Goal: Information Seeking & Learning: Learn about a topic

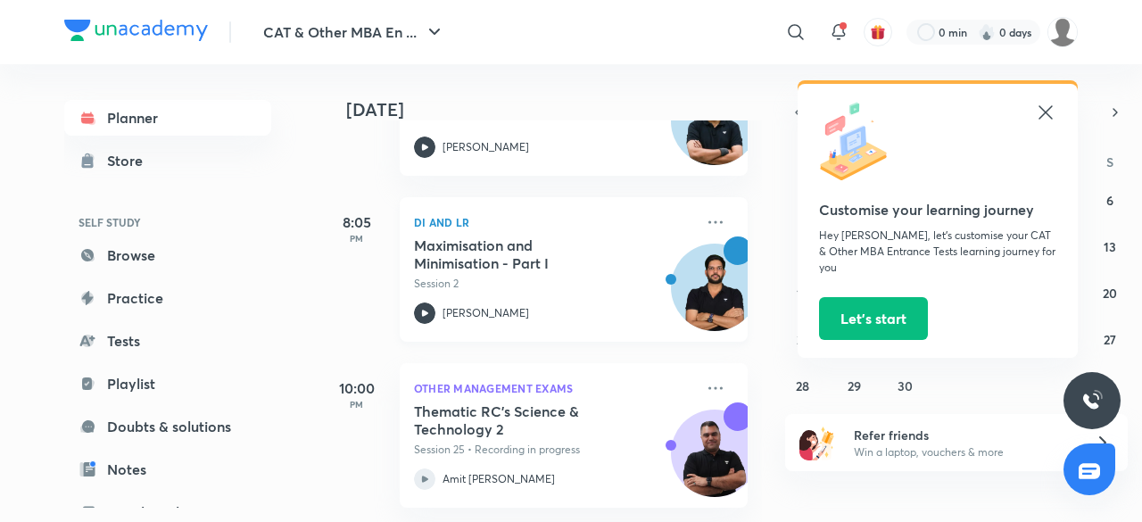
scroll to position [703, 0]
click at [517, 276] on p "Session 2" at bounding box center [554, 284] width 280 height 16
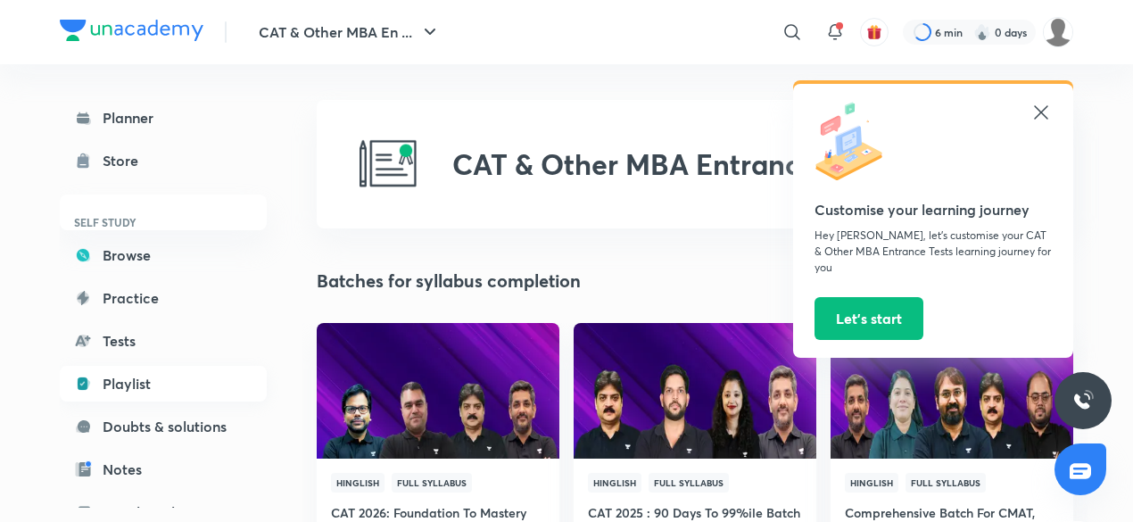
click at [103, 386] on link "Playlist" at bounding box center [163, 384] width 207 height 36
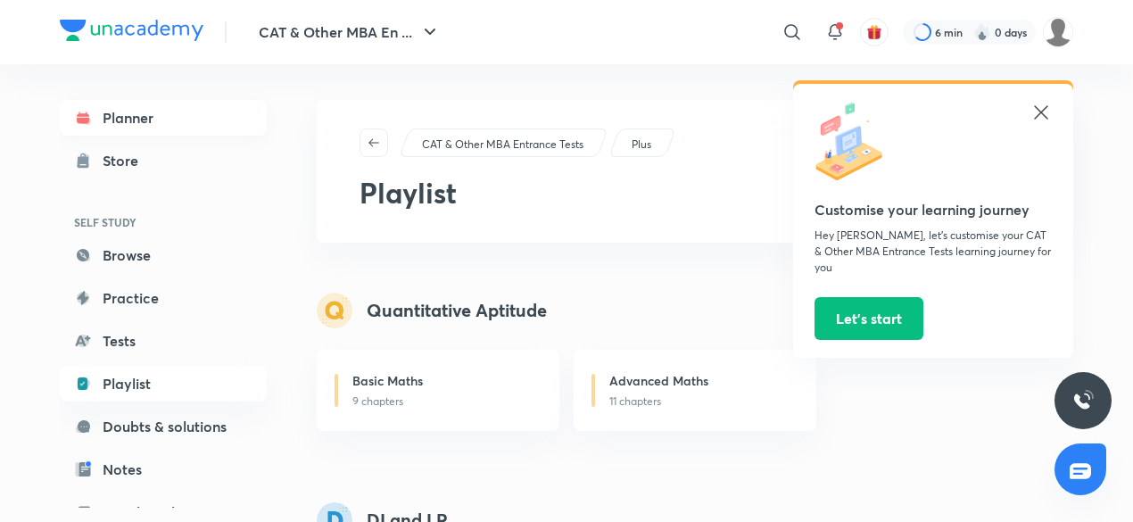
click at [242, 126] on link "Planner" at bounding box center [163, 118] width 207 height 36
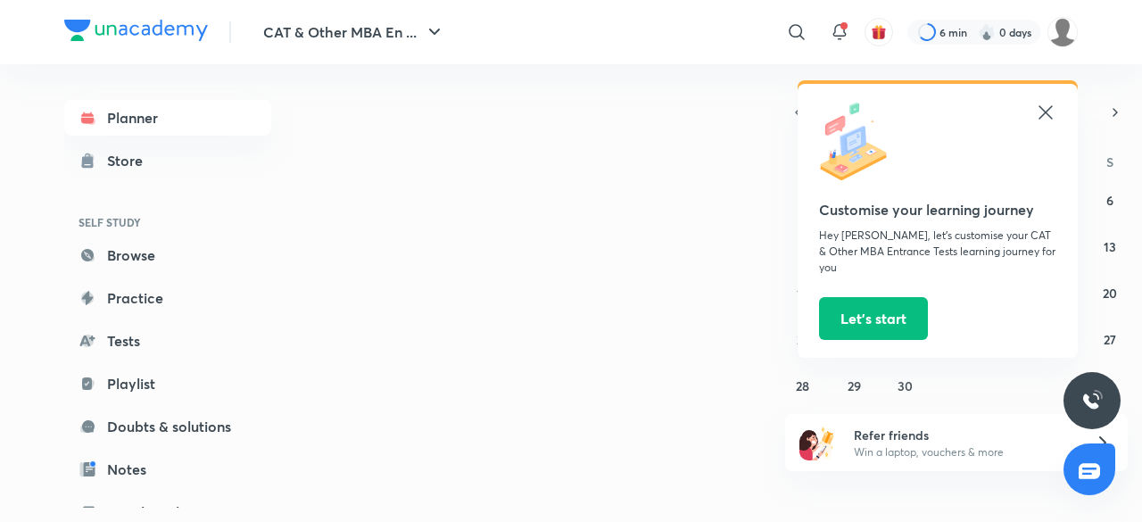
click at [1053, 115] on icon at bounding box center [1045, 112] width 21 height 21
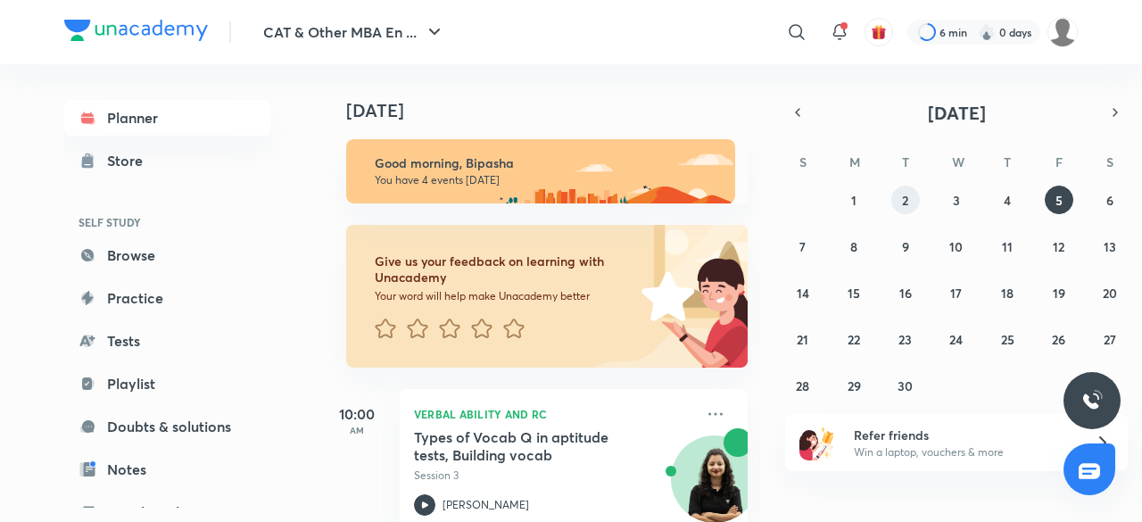
click at [914, 199] on button "2" at bounding box center [905, 200] width 29 height 29
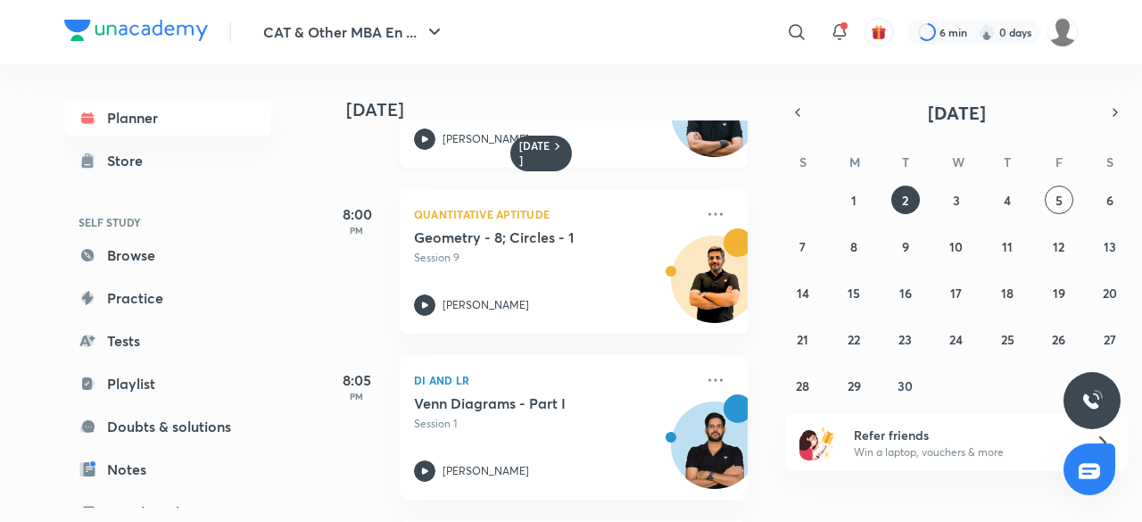
scroll to position [361, 0]
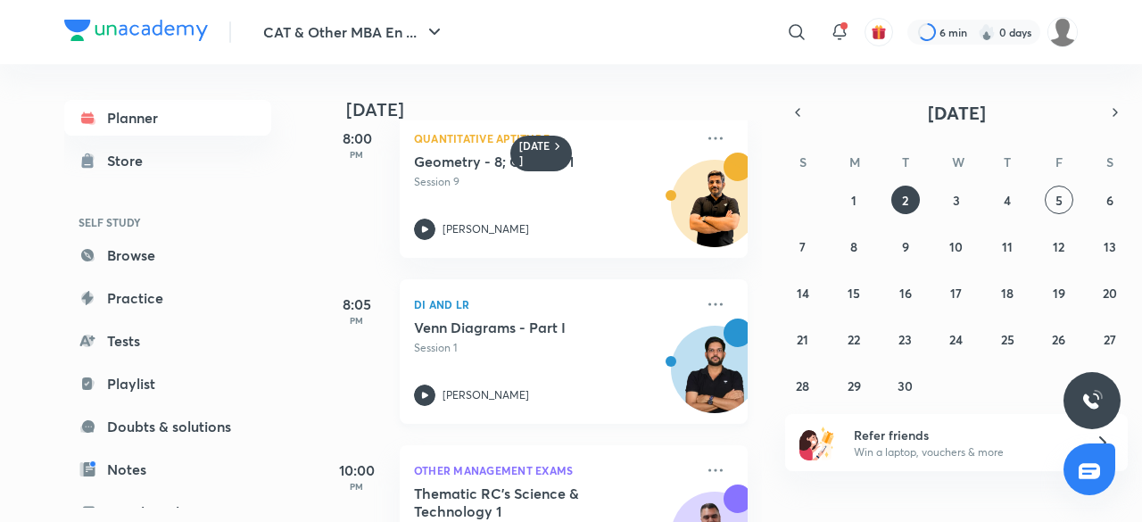
click at [527, 318] on h5 "Venn Diagrams - Part I" at bounding box center [525, 327] width 222 height 18
click at [634, 342] on p "Session 1" at bounding box center [554, 348] width 280 height 16
